Goal: Transaction & Acquisition: Subscribe to service/newsletter

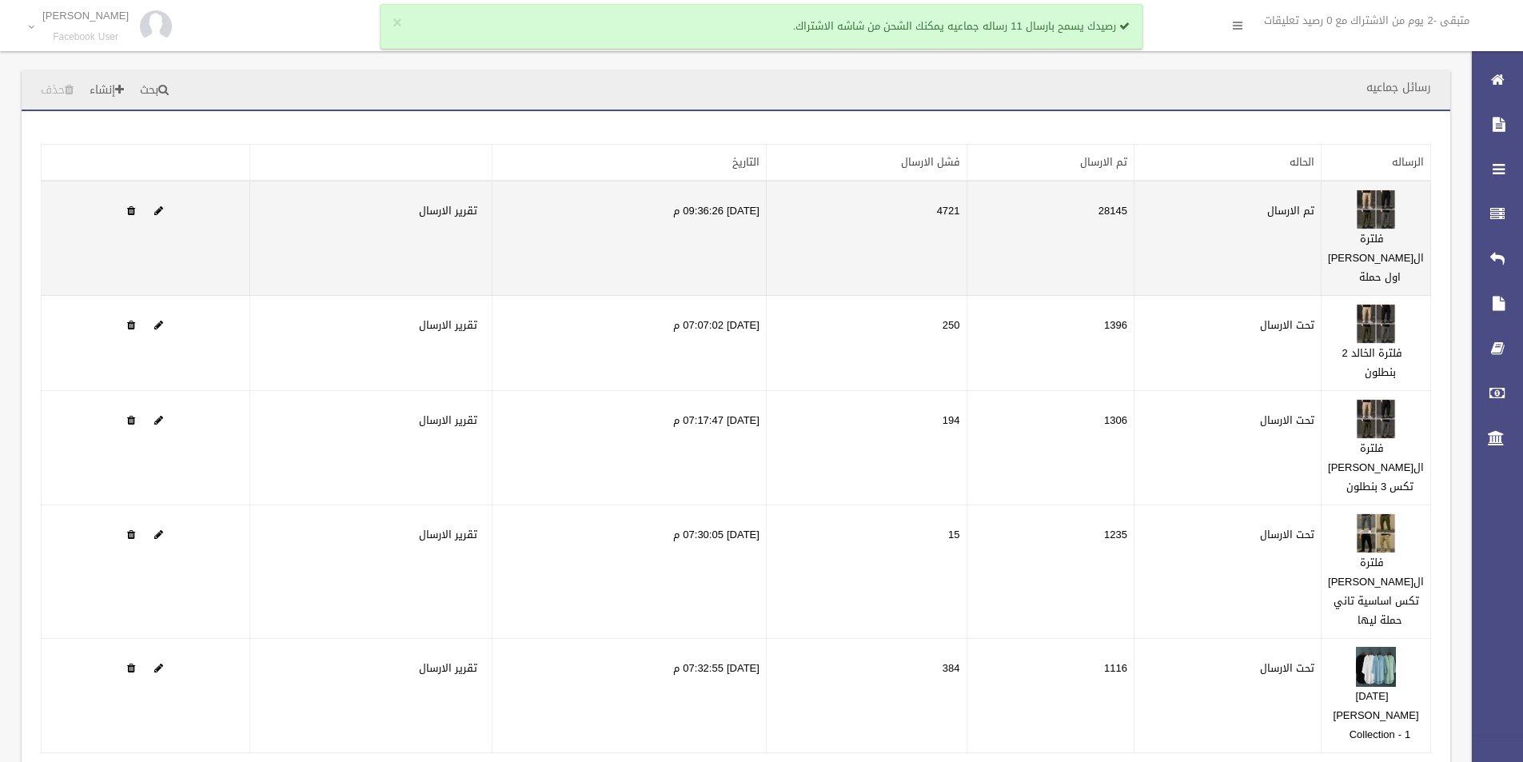
scroll to position [160, 0]
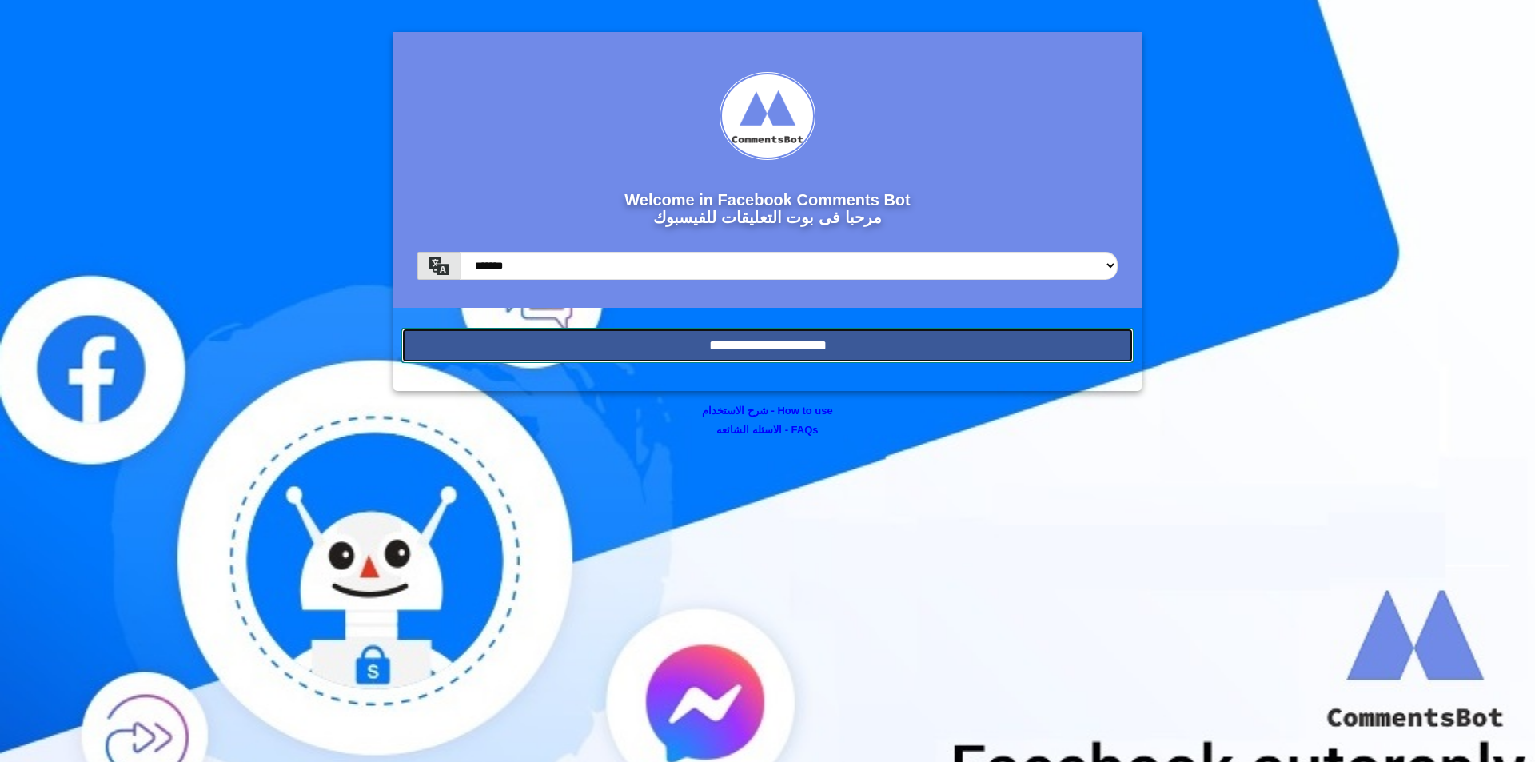
click at [773, 334] on input "**********" at bounding box center [767, 345] width 733 height 35
click at [691, 349] on input "**********" at bounding box center [767, 345] width 733 height 35
